Goal: Task Accomplishment & Management: Use online tool/utility

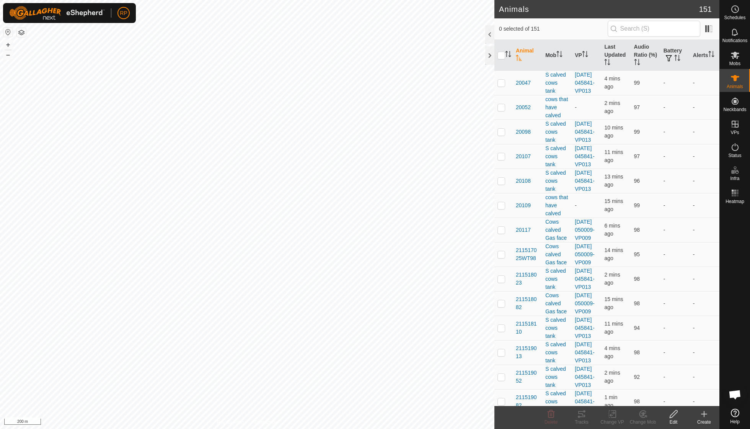
scroll to position [66, 0]
click at [643, 414] on icon at bounding box center [643, 414] width 5 height 4
click at [645, 381] on link "Choose Mob..." at bounding box center [666, 380] width 76 height 15
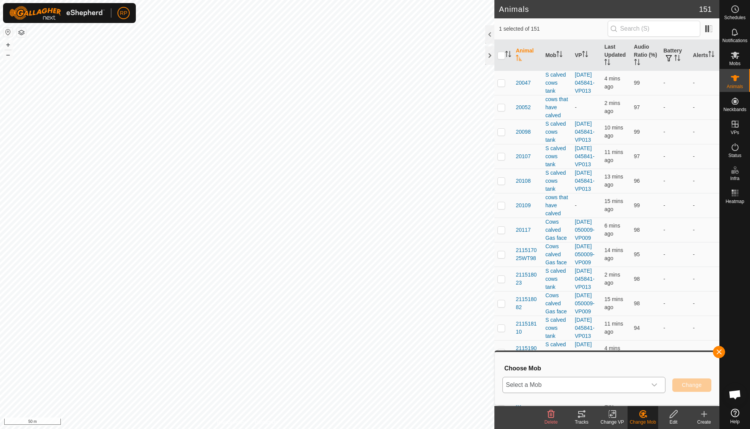
click at [657, 382] on div "dropdown trigger" at bounding box center [654, 384] width 15 height 15
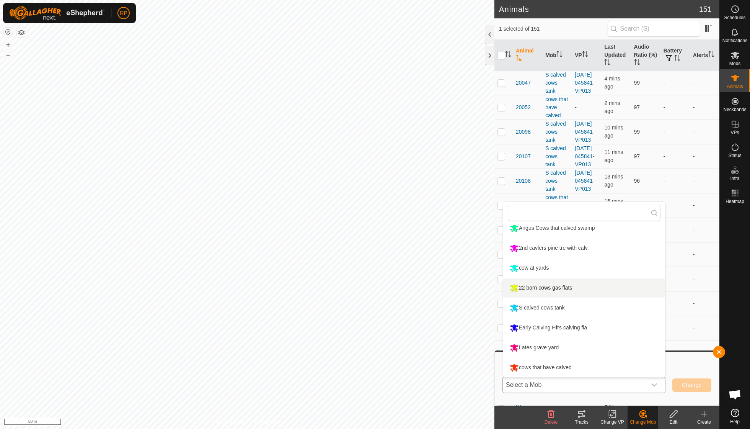
scroll to position [65, 0]
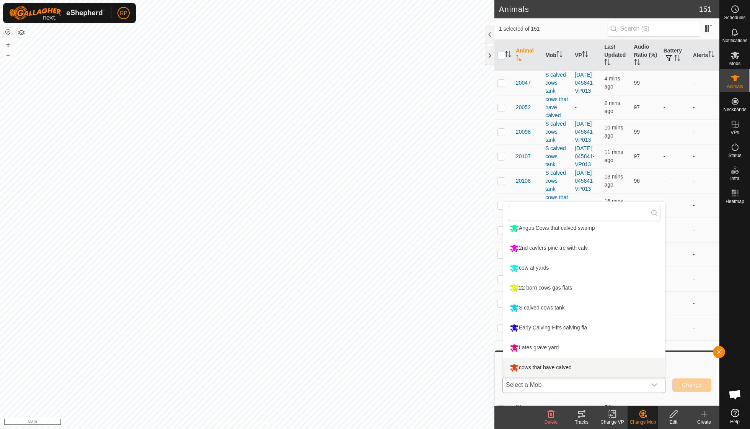
click at [580, 365] on li "cows that have calved" at bounding box center [584, 367] width 162 height 19
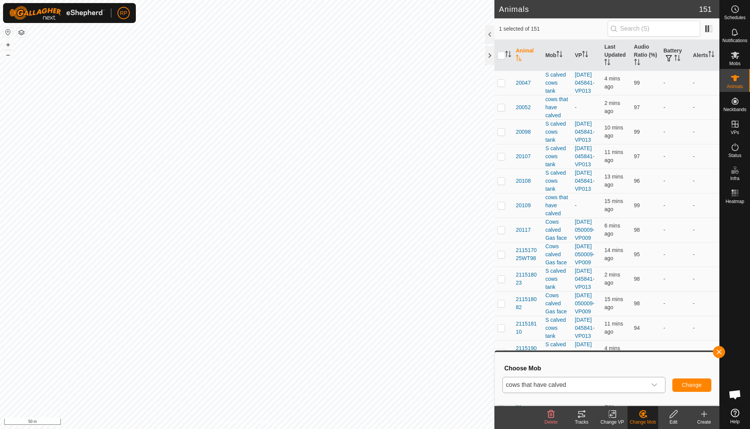
click at [695, 382] on span "Change" at bounding box center [692, 385] width 20 height 6
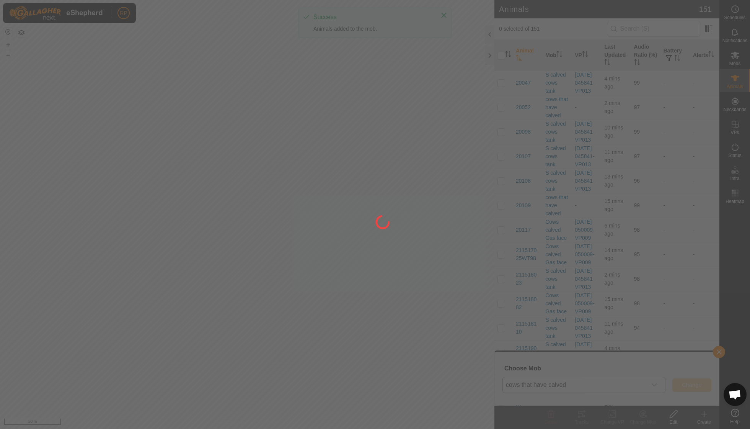
checkbox input "false"
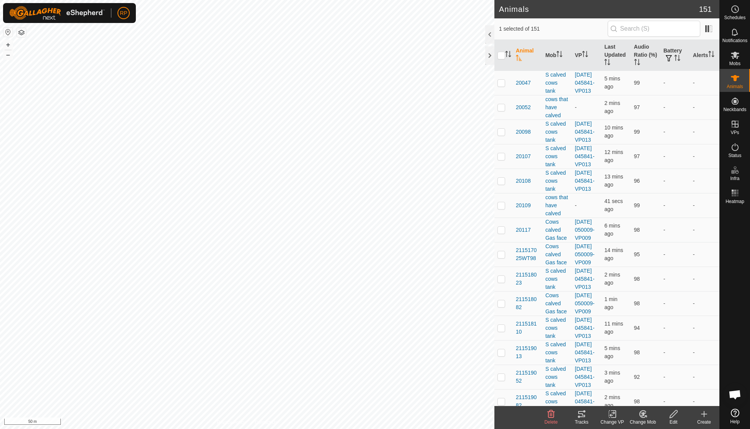
click at [582, 415] on icon at bounding box center [581, 414] width 7 height 6
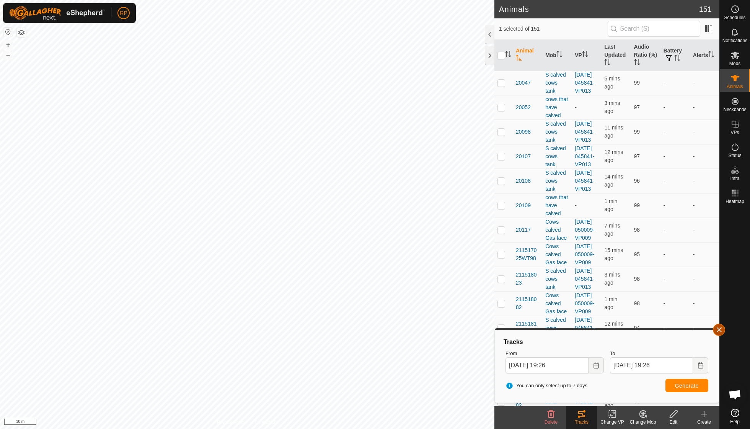
click at [719, 332] on button "button" at bounding box center [719, 329] width 12 height 12
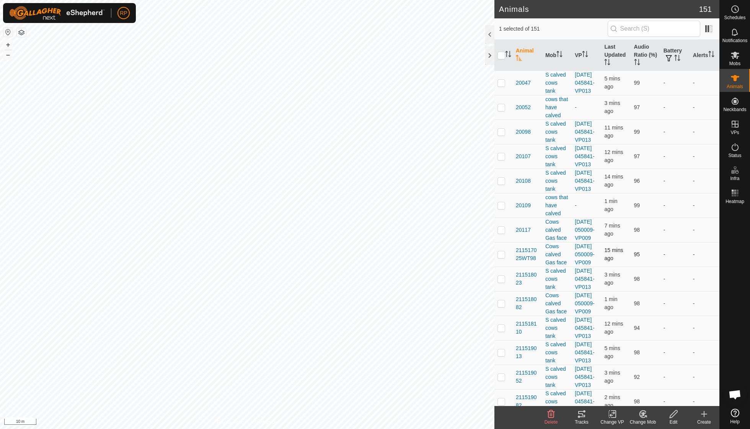
checkbox input "false"
checkbox input "true"
click at [583, 413] on icon at bounding box center [581, 413] width 9 height 9
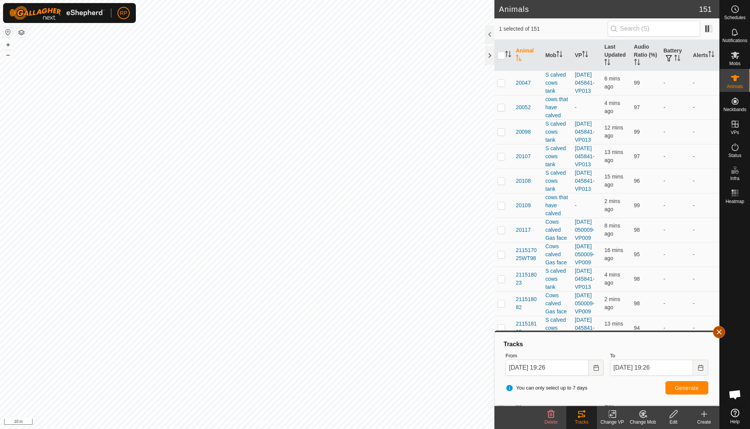
click at [718, 331] on span "button" at bounding box center [719, 332] width 6 height 6
click at [726, 329] on div at bounding box center [735, 306] width 30 height 199
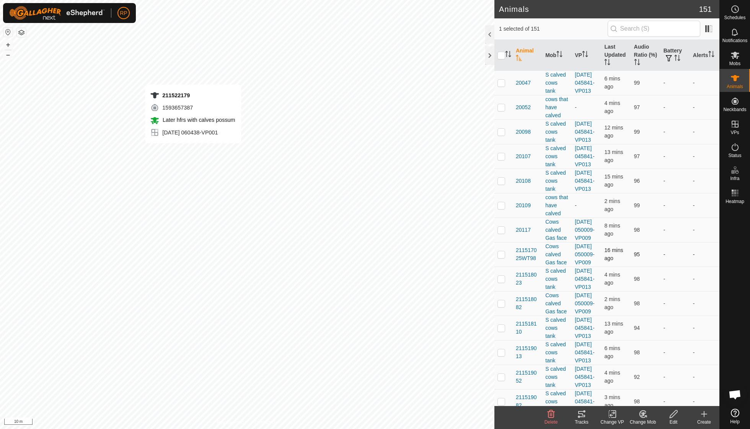
checkbox input "true"
checkbox input "false"
click at [580, 417] on icon at bounding box center [581, 413] width 9 height 9
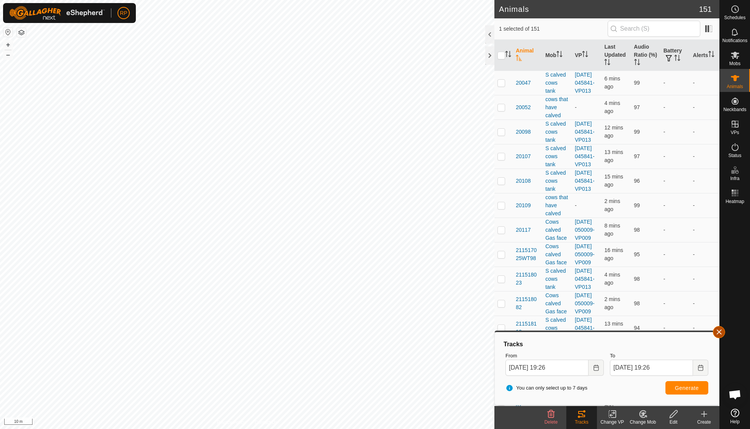
click at [718, 337] on button "button" at bounding box center [719, 332] width 12 height 12
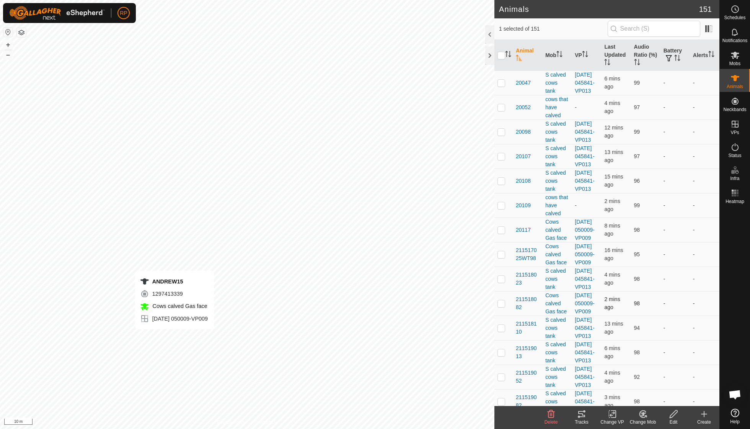
checkbox input "false"
checkbox input "true"
click at [582, 413] on icon at bounding box center [581, 414] width 7 height 6
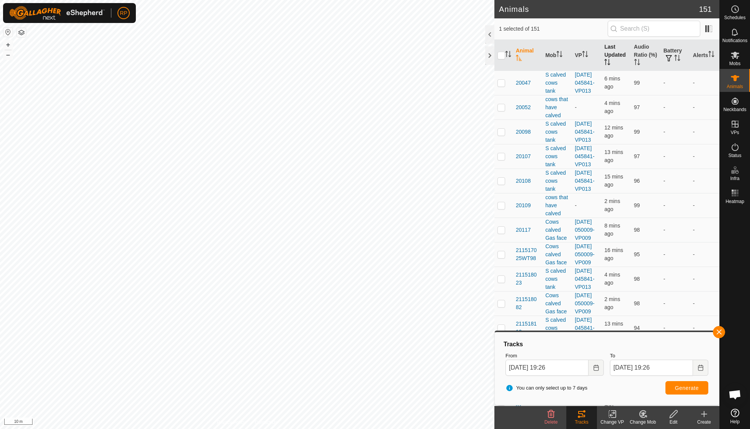
click at [614, 60] on th "Last Updated" at bounding box center [615, 55] width 29 height 31
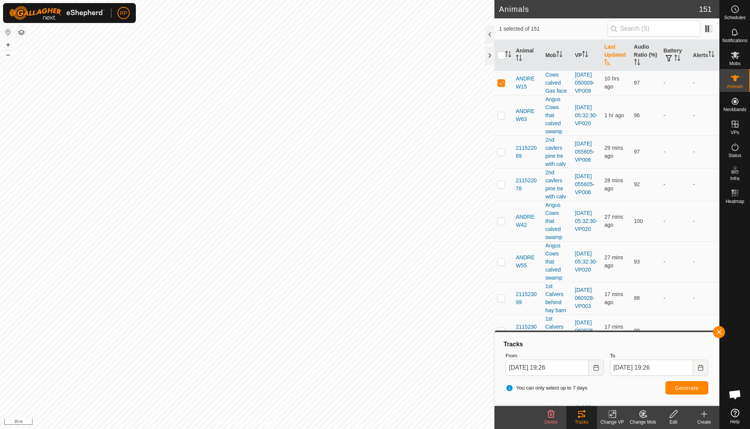
click at [614, 60] on th "Last Updated" at bounding box center [615, 55] width 29 height 31
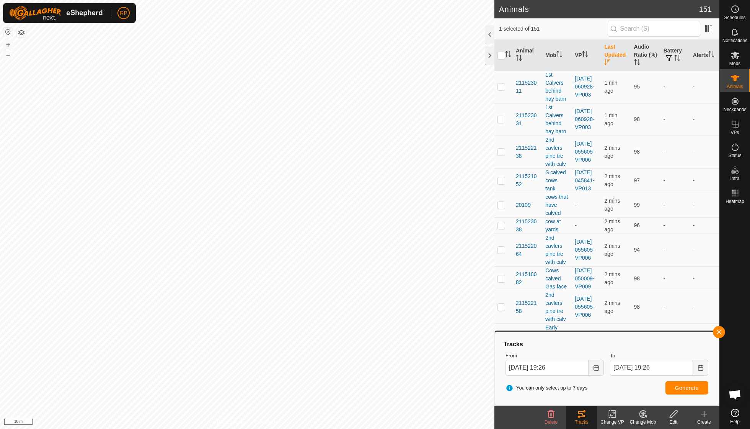
click at [614, 60] on th "Last Updated" at bounding box center [615, 55] width 29 height 31
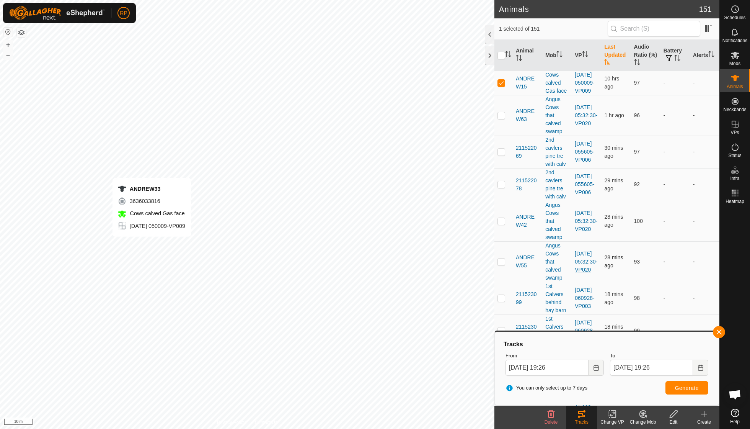
checkbox input "false"
checkbox input "true"
click at [686, 388] on span "Generate" at bounding box center [687, 388] width 24 height 6
click at [382, 285] on div "ANDREW33 + – ⇧ i 10 m" at bounding box center [247, 214] width 494 height 429
